Goal: Register for event/course

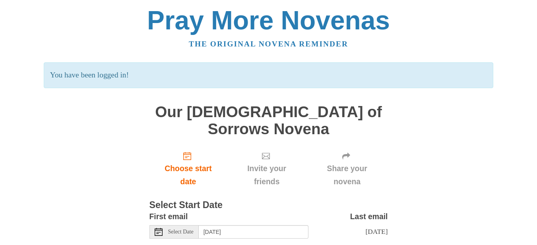
scroll to position [37, 0]
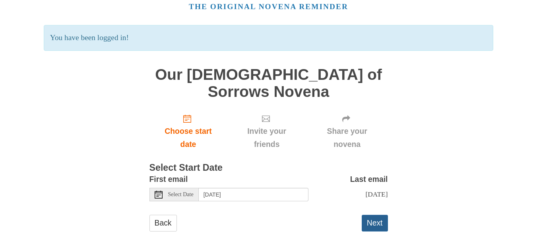
click at [374, 215] on button "Next" at bounding box center [374, 223] width 26 height 16
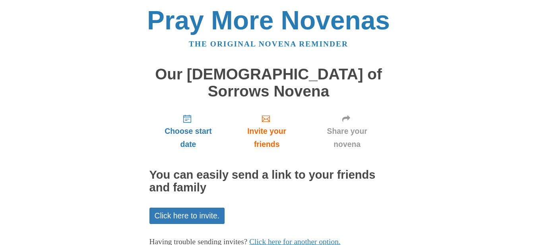
scroll to position [38, 0]
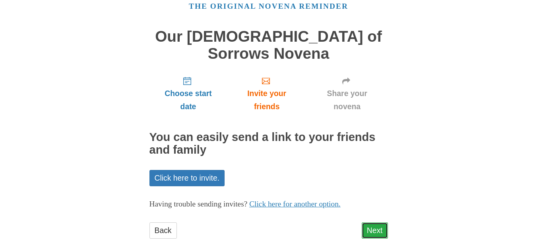
click at [373, 222] on link "Next" at bounding box center [374, 230] width 26 height 16
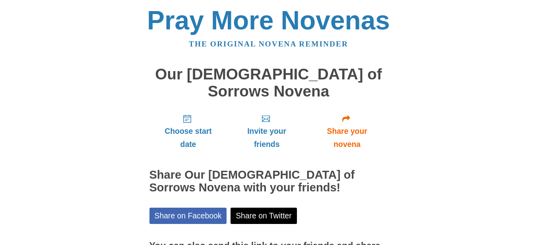
scroll to position [74, 0]
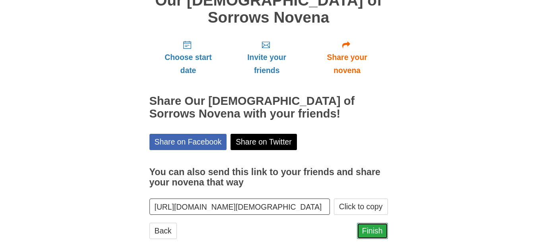
click at [373, 223] on link "Finish" at bounding box center [372, 231] width 31 height 16
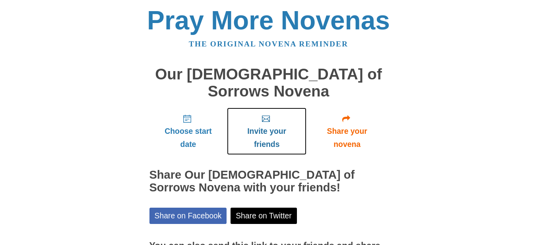
click at [265, 125] on span "Invite your friends" at bounding box center [266, 138] width 63 height 26
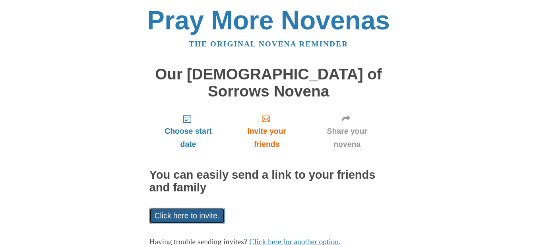
click at [200, 208] on link "Click here to invite." at bounding box center [186, 216] width 75 height 16
